Goal: Task Accomplishment & Management: Manage account settings

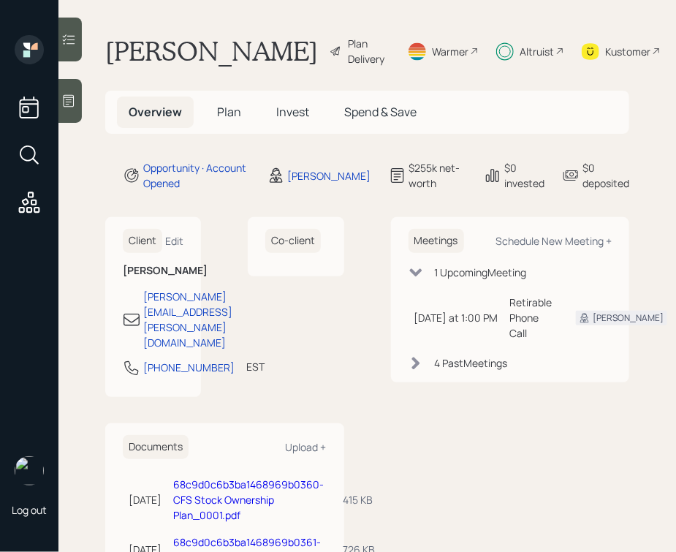
click at [233, 120] on span "Plan" at bounding box center [229, 112] width 24 height 16
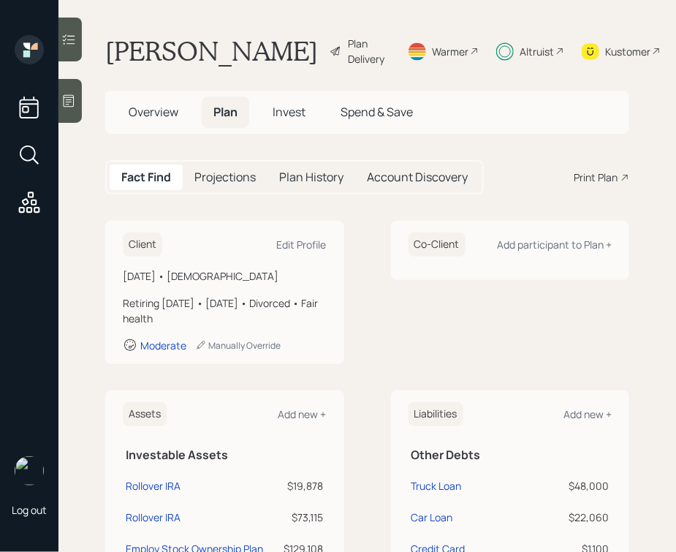
click at [148, 120] on span "Overview" at bounding box center [154, 112] width 50 height 16
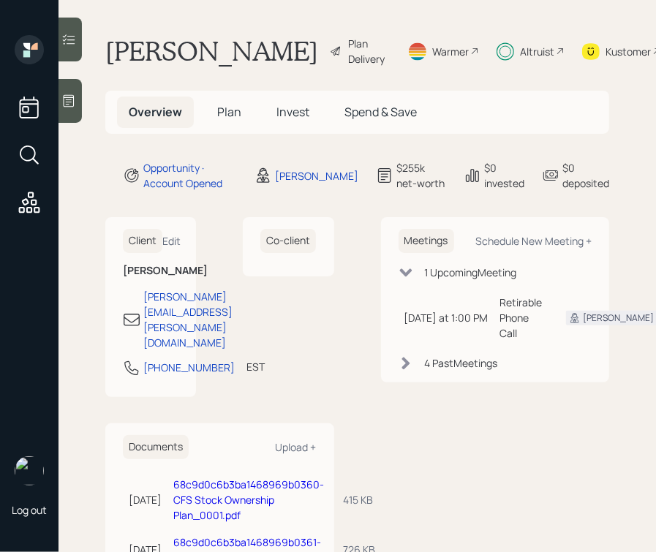
click at [297, 120] on span "Invest" at bounding box center [292, 112] width 33 height 16
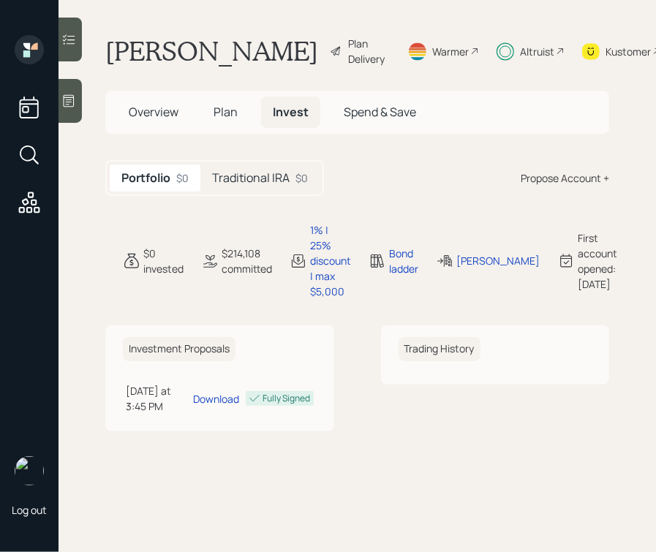
click at [281, 192] on div "Traditional IRA $0" at bounding box center [259, 177] width 119 height 27
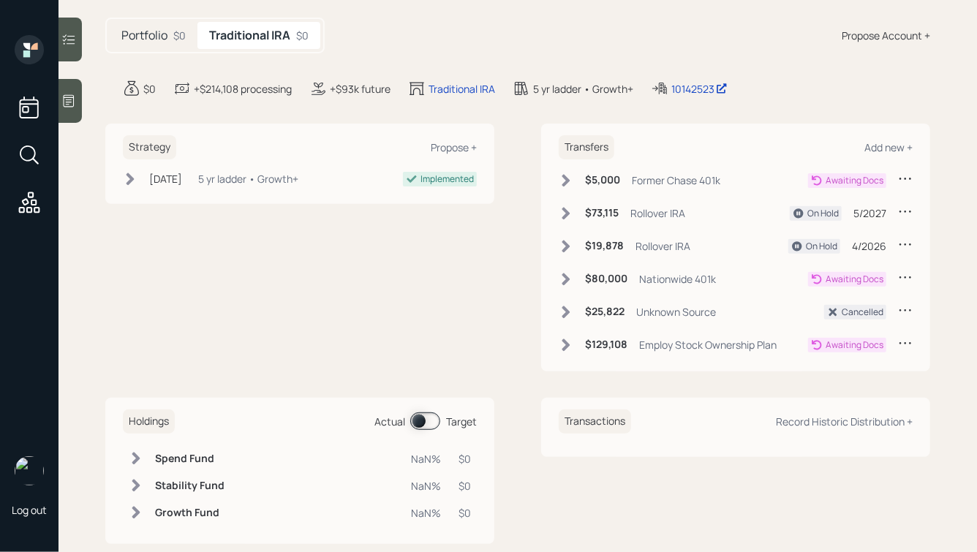
scroll to position [134, 0]
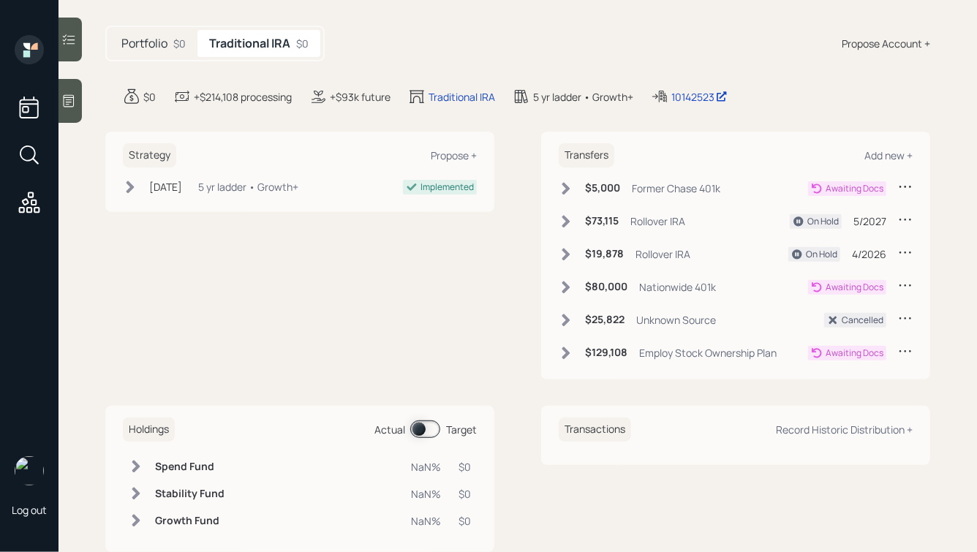
click at [566, 284] on icon at bounding box center [566, 287] width 8 height 12
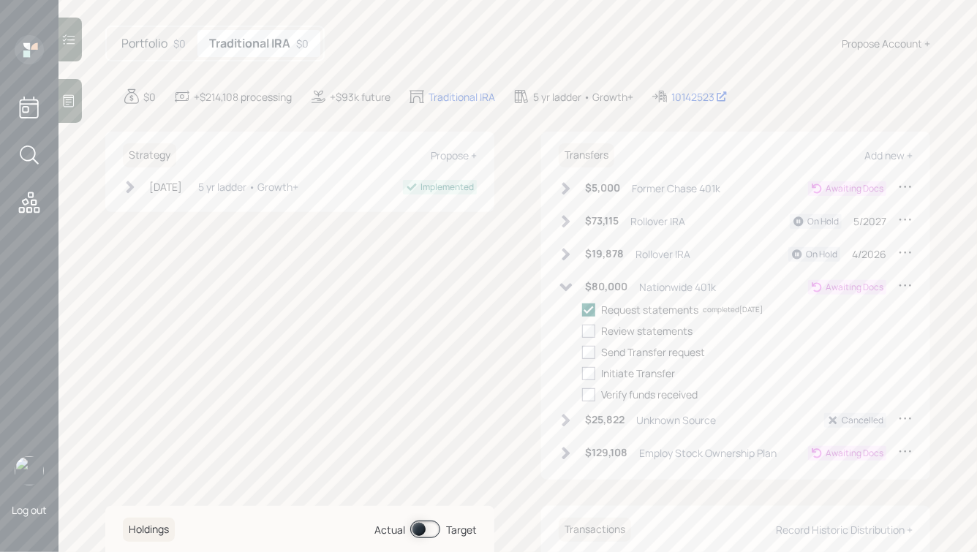
scroll to position [0, 0]
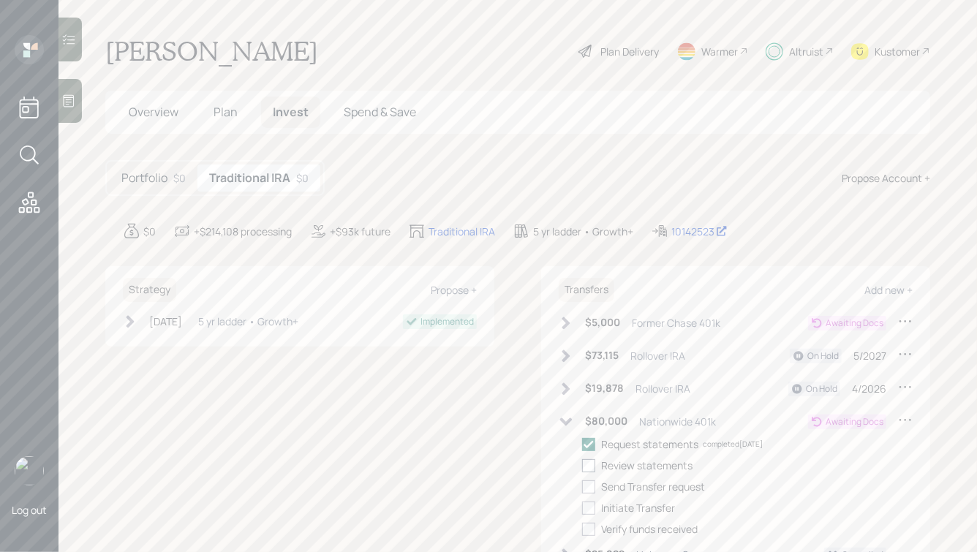
click at [588, 467] on div at bounding box center [588, 465] width 13 height 13
click at [582, 466] on input "checkbox" at bounding box center [581, 465] width 1 height 1
checkbox input "true"
click at [595, 491] on div at bounding box center [588, 486] width 13 height 13
click at [582, 487] on input "checkbox" at bounding box center [581, 486] width 1 height 1
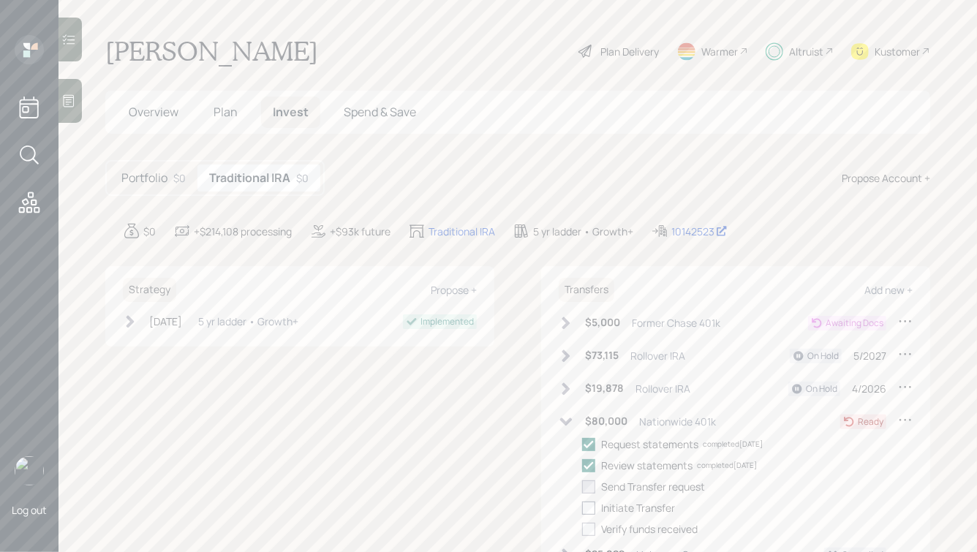
checkbox input "true"
click at [587, 509] on div at bounding box center [588, 507] width 13 height 13
click at [582, 508] on input "checkbox" at bounding box center [581, 507] width 1 height 1
checkbox input "true"
click at [567, 419] on icon at bounding box center [565, 421] width 15 height 15
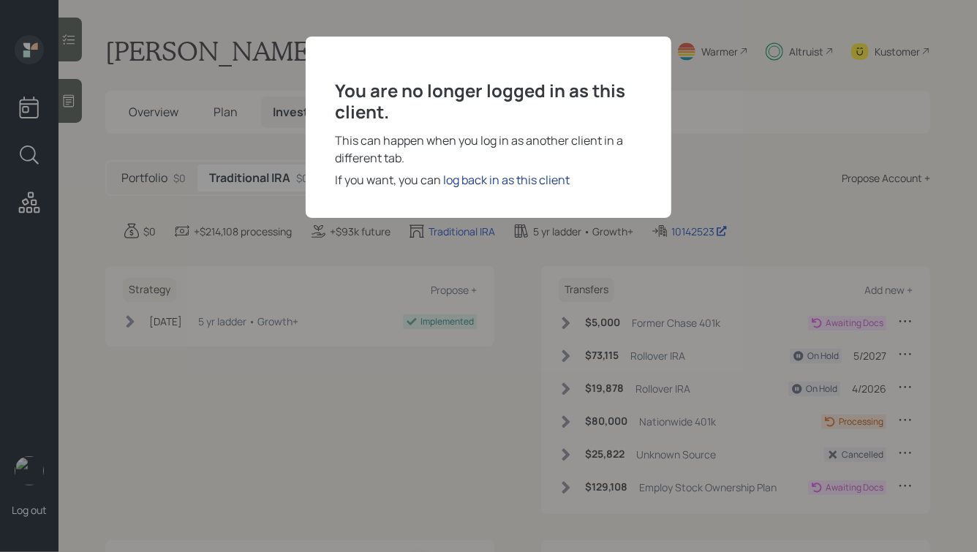
click at [493, 178] on div "log back in as this client" at bounding box center [506, 180] width 126 height 18
